Goal: Information Seeking & Learning: Learn about a topic

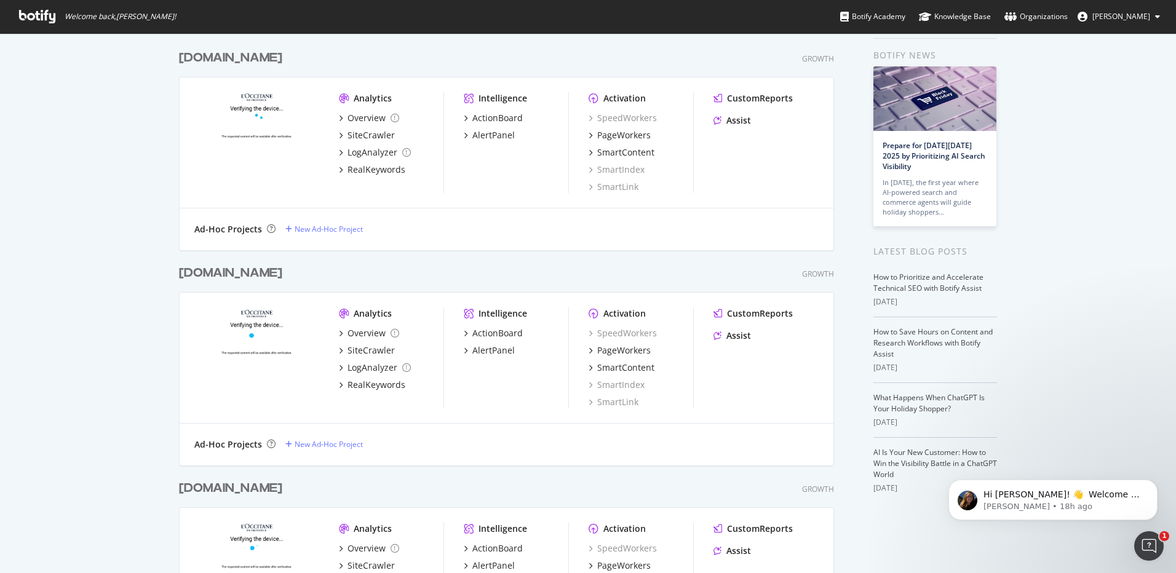
scroll to position [62, 0]
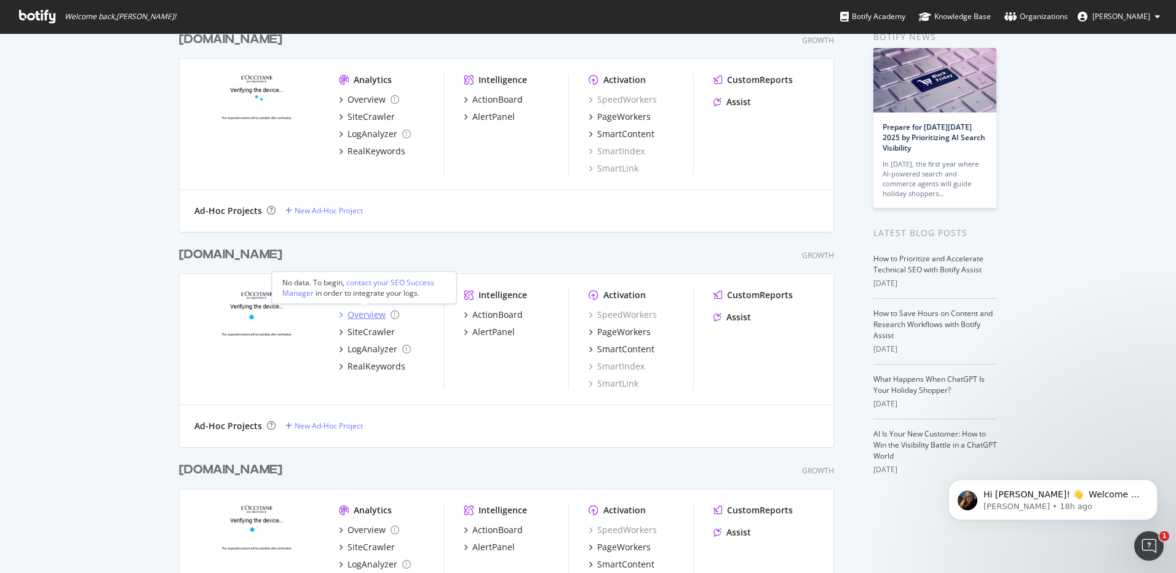
click at [363, 314] on div "Overview" at bounding box center [367, 315] width 38 height 12
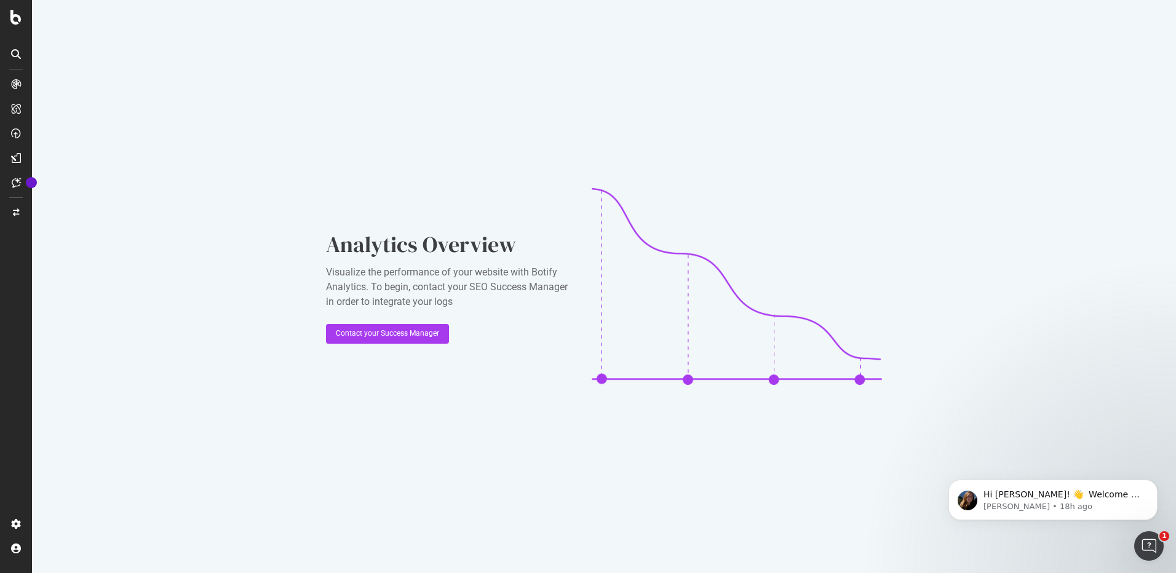
drag, startPoint x: 285, startPoint y: 163, endPoint x: 296, endPoint y: 162, distance: 11.1
click at [296, 162] on div "Analytics Overview Visualize the performance of your website with Botify Analyt…" at bounding box center [604, 286] width 1144 height 573
